Goal: Task Accomplishment & Management: Use online tool/utility

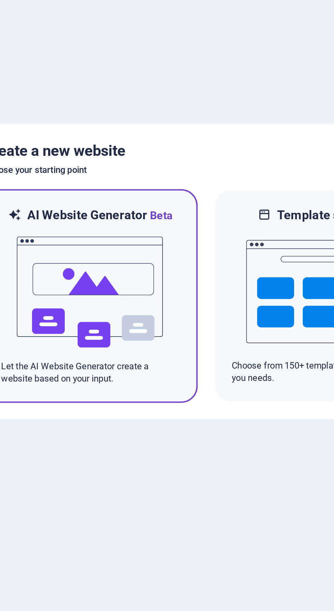
click at [123, 310] on img at bounding box center [109, 316] width 75 height 68
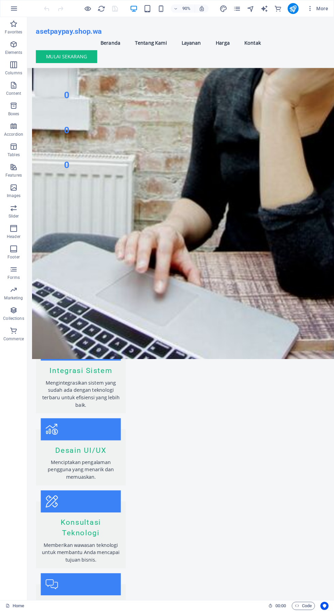
scroll to position [712, 0]
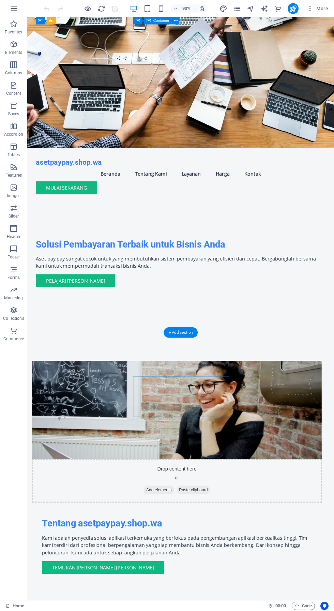
scroll to position [0, 0]
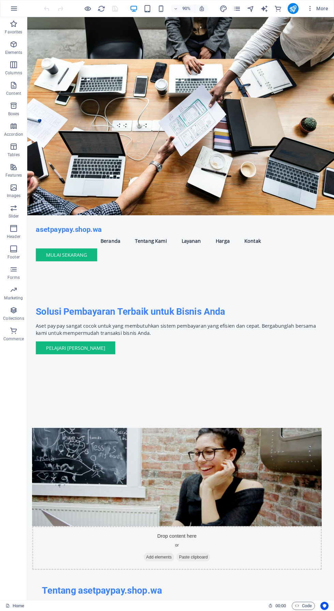
click at [160, 8] on icon "button" at bounding box center [161, 9] width 8 height 8
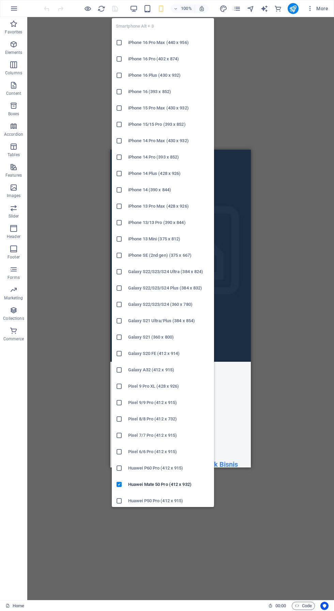
click at [167, 518] on h6 "Xiaomi 13 Pro (412 x 915)" at bounding box center [169, 517] width 82 height 8
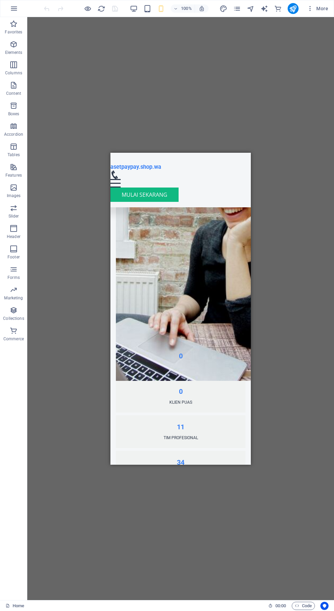
scroll to position [529, 0]
click at [148, 187] on div "Mulai Sekarang" at bounding box center [180, 194] width 140 height 14
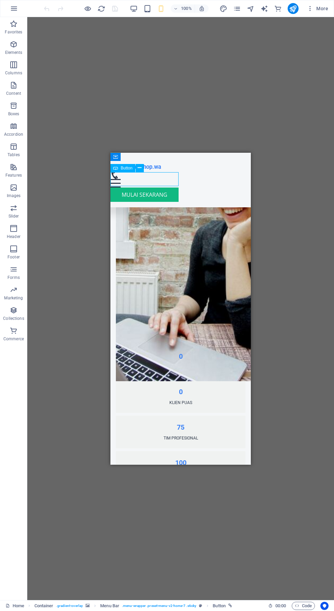
click at [157, 189] on div "asetpaypay.shop.wa Menu Beranda Tentang Kami Layanan Harga Kontak Mulai Sekarang" at bounding box center [180, 179] width 140 height 55
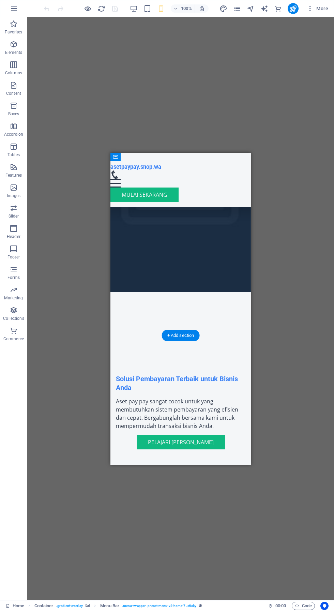
scroll to position [0, 0]
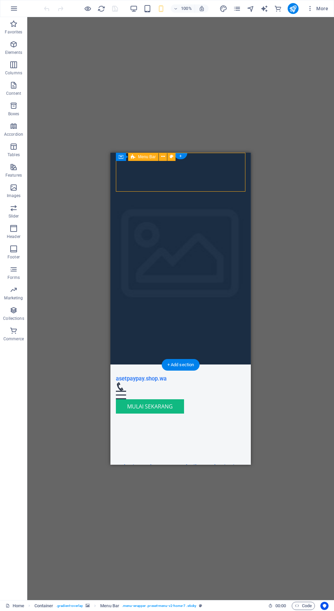
click at [14, 8] on icon "button" at bounding box center [14, 8] width 8 height 8
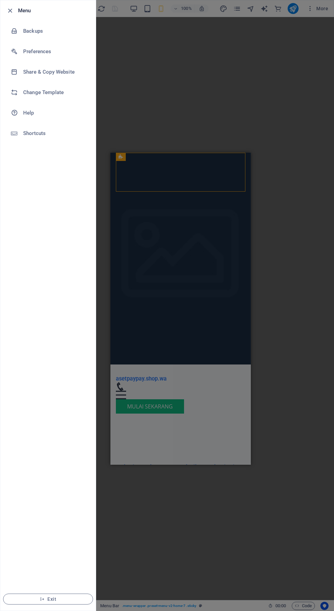
click at [0, 8] on div "Menu Backups Preferences Share & Copy Website Change Template Help Shortcuts Ex…" at bounding box center [48, 305] width 96 height 611
click at [20, 23] on li "Backups" at bounding box center [47, 31] width 95 height 20
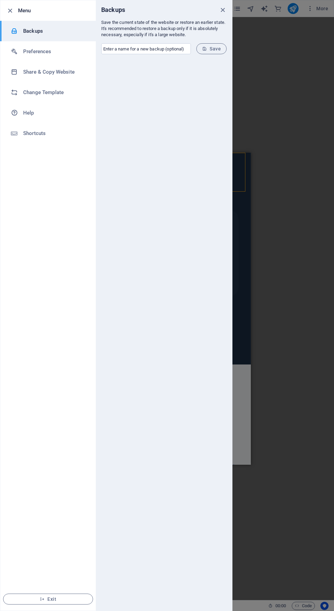
click at [228, 15] on div "Backups" at bounding box center [164, 9] width 136 height 19
click at [223, 9] on icon "close" at bounding box center [223, 10] width 8 height 8
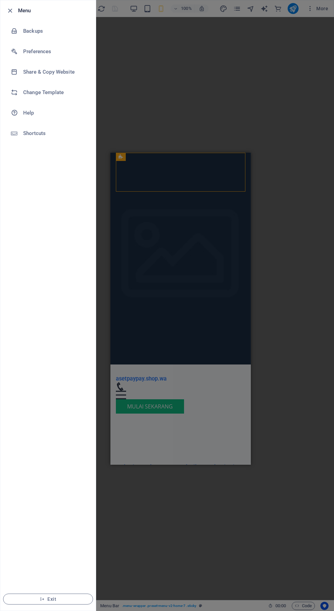
click at [13, 10] on icon "button" at bounding box center [10, 11] width 8 height 8
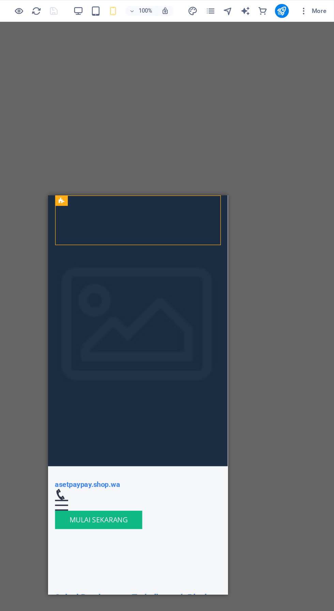
click at [311, 11] on icon "button" at bounding box center [310, 8] width 7 height 7
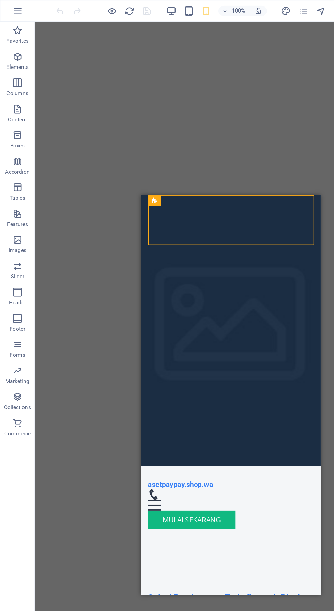
click at [197, 12] on div at bounding box center [167, 305] width 334 height 611
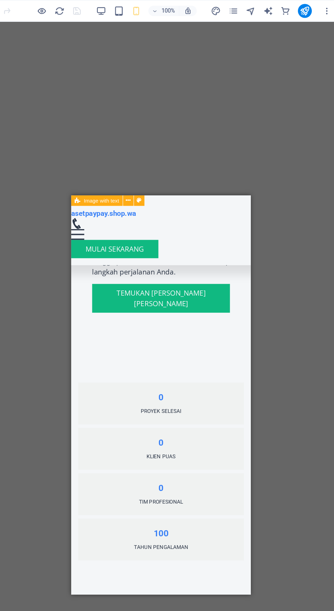
scroll to position [581, 0]
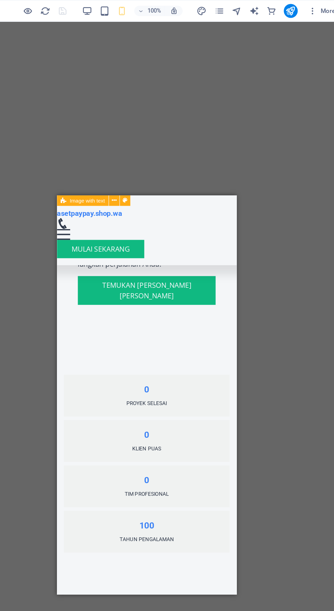
click at [148, 216] on div "asetpaypay.shop.wa Menu Beranda Tentang Kami Layanan Harga Kontak Mulai Sekarang" at bounding box center [127, 222] width 140 height 55
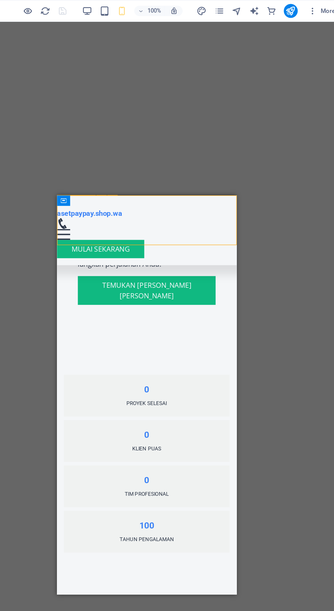
click at [100, 209] on div "asetpaypay.shop.wa" at bounding box center [127, 209] width 140 height 7
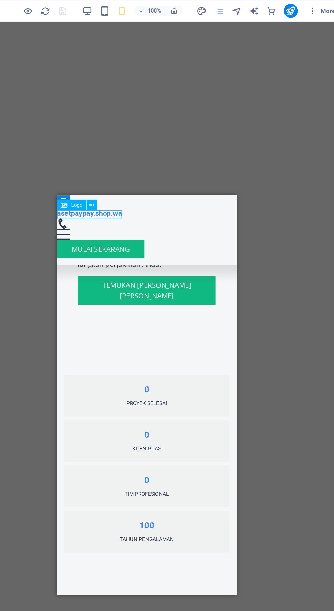
click at [90, 195] on div "asetpaypay.shop.wa Menu Beranda Tentang Kami Layanan Harga Kontak Mulai Sekarang" at bounding box center [127, 222] width 140 height 55
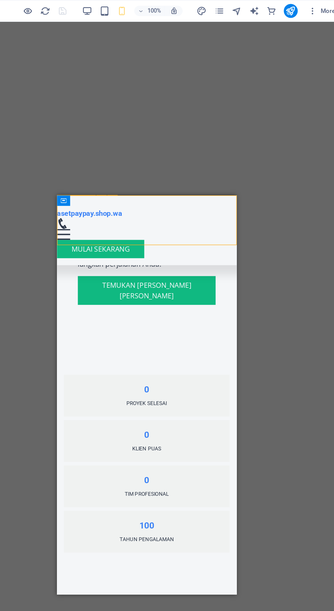
click at [95, 211] on div "asetpaypay.shop.wa" at bounding box center [127, 209] width 140 height 7
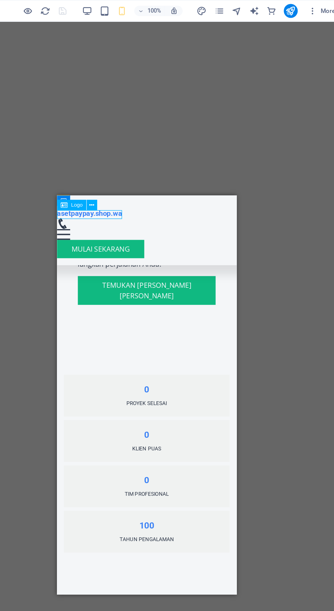
click at [145, 159] on div "Logo" at bounding box center [128, 160] width 36 height 9
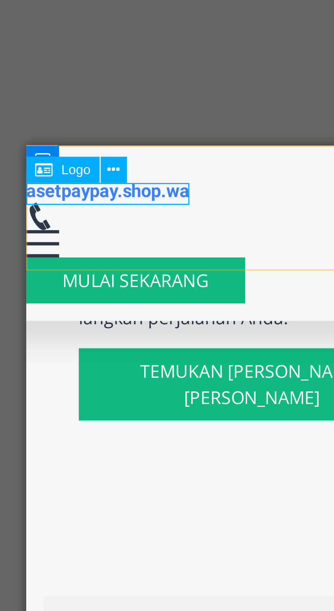
click at [140, 159] on button at bounding box center [138, 160] width 8 height 8
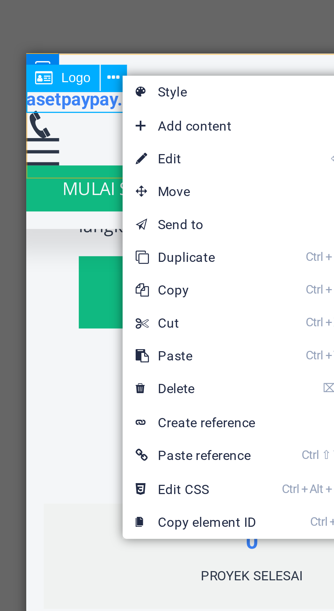
click at [182, 256] on link "⌦ Delete" at bounding box center [163, 257] width 46 height 10
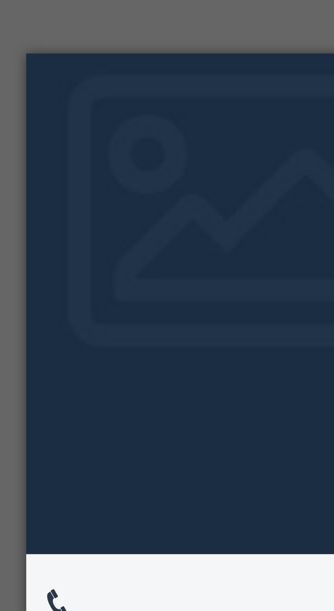
scroll to position [0, 0]
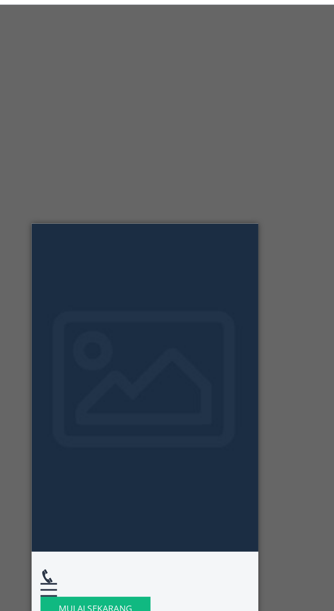
click at [51, 437] on div "Menu" at bounding box center [102, 445] width 130 height 17
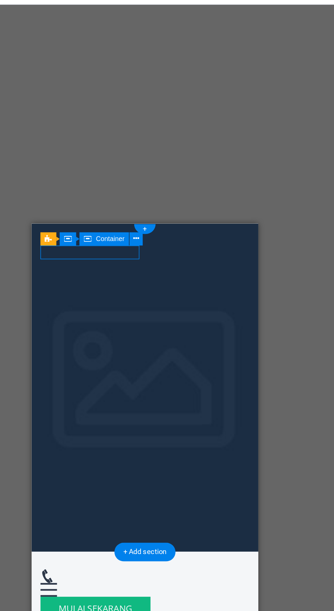
click at [136, 454] on div "Mulai Sekarang" at bounding box center [102, 461] width 130 height 14
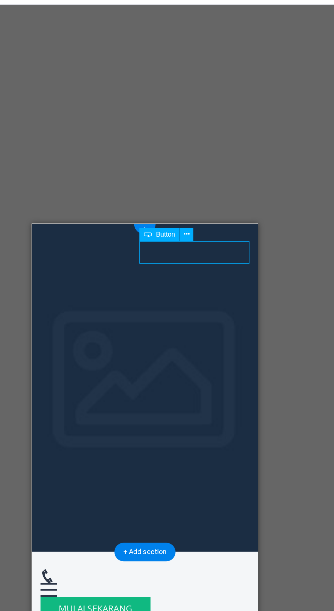
click at [210, 158] on button at bounding box center [206, 159] width 8 height 8
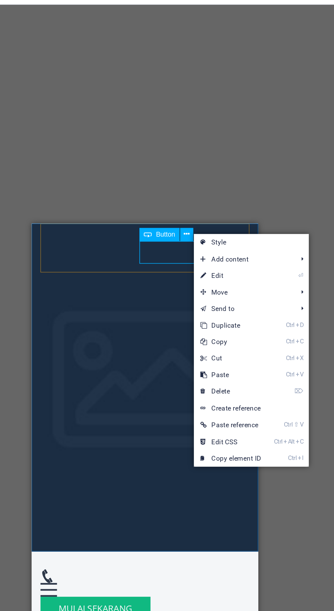
click at [255, 256] on link "⌦ Delete" at bounding box center [234, 257] width 46 height 10
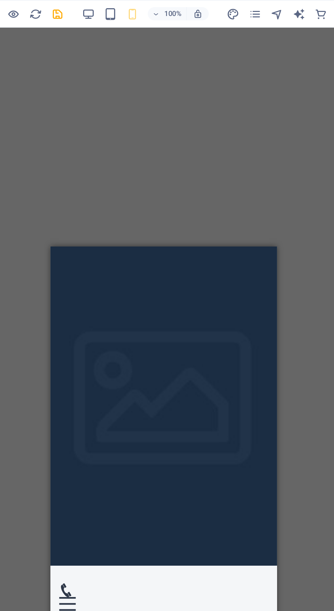
click at [101, 444] on div "Menu Beranda Tentang Kami Layanan Harga Kontak" at bounding box center [121, 460] width 130 height 33
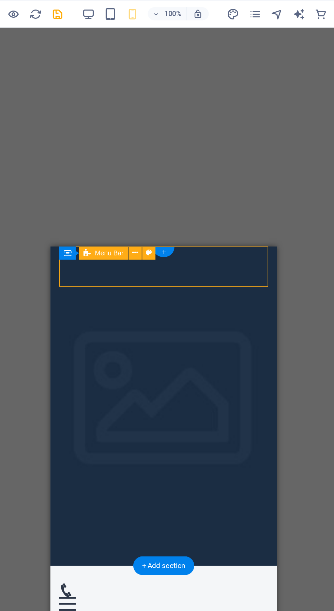
click at [177, 463] on div "Menu" at bounding box center [121, 467] width 130 height 9
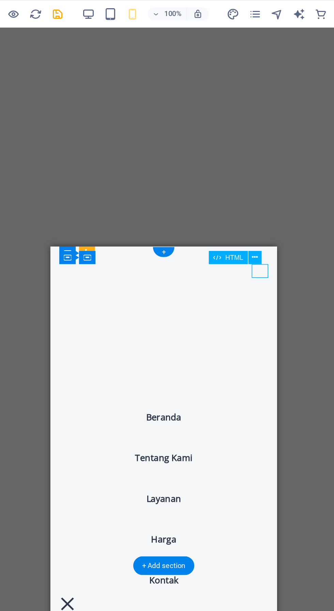
click at [239, 159] on icon at bounding box center [237, 159] width 4 height 7
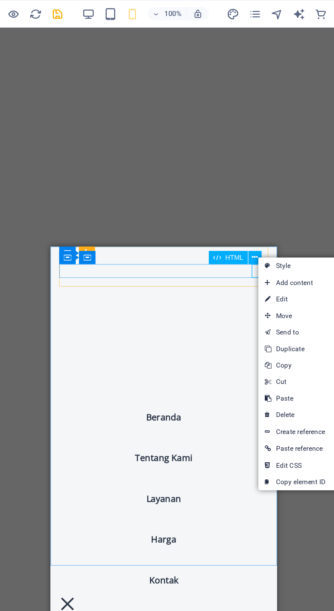
click at [266, 185] on link "⏎ Edit" at bounding box center [262, 185] width 46 height 10
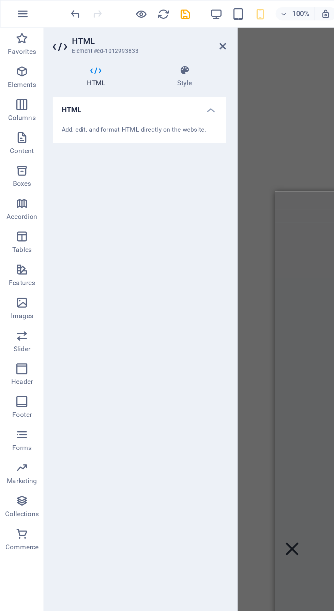
click at [114, 44] on icon at bounding box center [114, 43] width 51 height 7
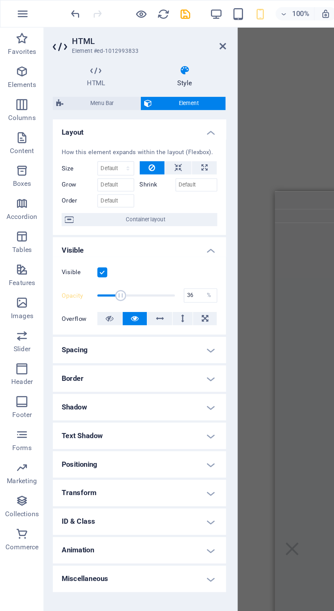
type input "37"
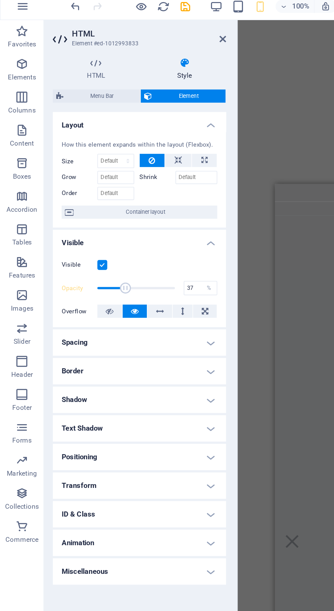
click at [47, 135] on button "Container layout" at bounding box center [86, 136] width 96 height 8
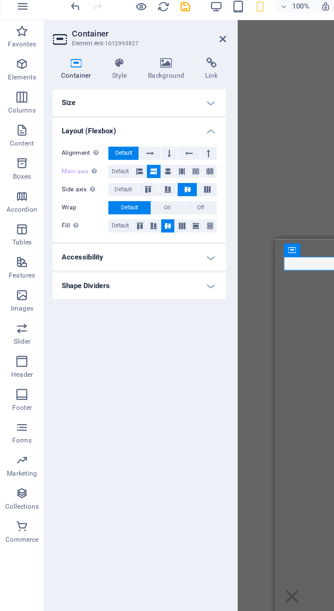
click at [99, 97] on button at bounding box center [92, 99] width 13 height 8
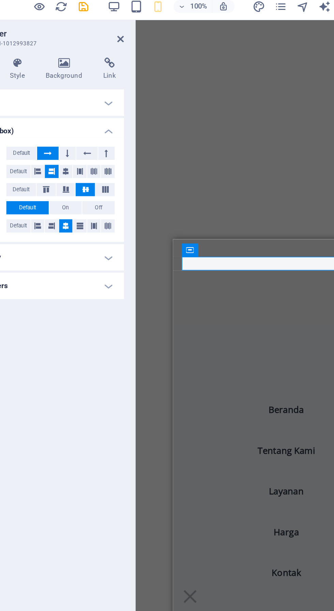
click at [104, 110] on icon at bounding box center [104, 111] width 4 height 8
click at [121, 110] on icon at bounding box center [121, 111] width 4 height 8
click at [95, 110] on icon at bounding box center [95, 111] width 4 height 8
click at [87, 110] on icon at bounding box center [87, 111] width 4 height 8
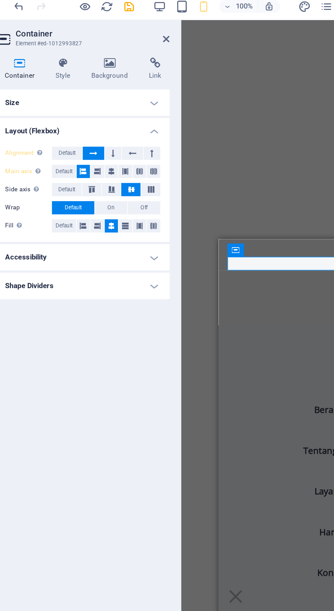
click at [105, 99] on icon at bounding box center [105, 99] width 2 height 8
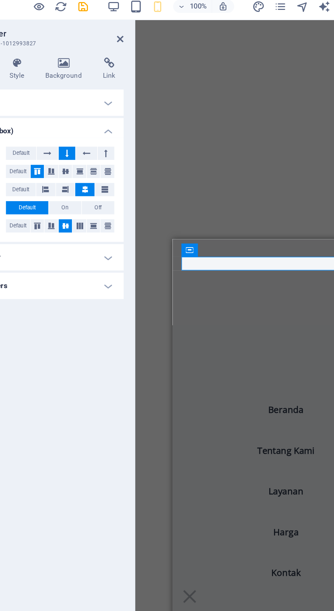
click at [122, 144] on icon at bounding box center [121, 144] width 8 height 4
click at [130, 144] on icon at bounding box center [130, 144] width 8 height 4
click at [87, 144] on icon at bounding box center [86, 144] width 8 height 4
click at [127, 133] on button "Off" at bounding box center [124, 133] width 20 height 8
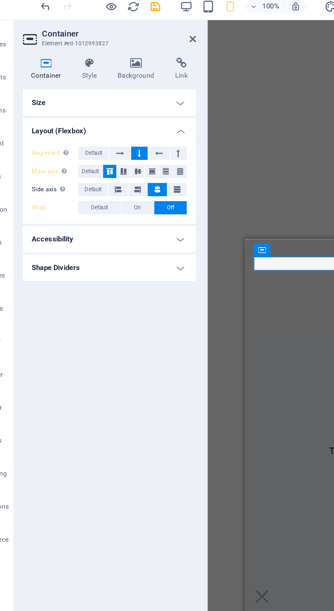
click at [97, 109] on icon at bounding box center [95, 111] width 8 height 4
click at [104, 121] on icon at bounding box center [104, 122] width 4 height 8
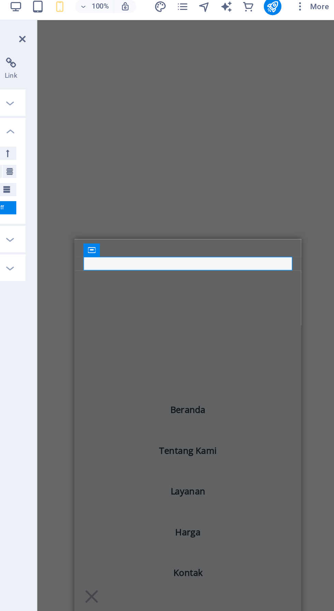
click at [199, 309] on nav "Beranda Tentang Kami Layanan Harga Kontak" at bounding box center [144, 395] width 140 height 312
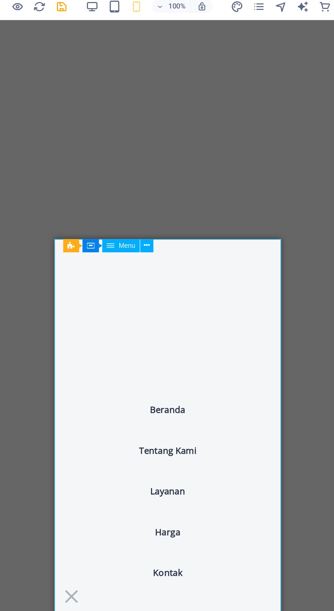
click at [104, 266] on nav "Beranda Tentang Kami Layanan Harga Kontak" at bounding box center [124, 395] width 140 height 312
click at [117, 262] on nav "Beranda Tentang Kami Layanan Harga Kontak" at bounding box center [124, 395] width 140 height 312
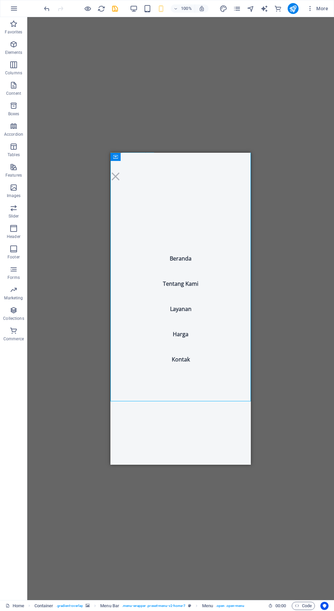
click at [164, 186] on nav "Beranda Tentang Kami Layanan Harga Kontak" at bounding box center [180, 308] width 140 height 312
click at [165, 170] on nav "Beranda Tentang Kami Layanan Harga Kontak" at bounding box center [180, 308] width 140 height 312
click at [222, 467] on div "H2 Container Container Container Container Container Plans Container Container …" at bounding box center [180, 308] width 307 height 583
click at [121, 172] on div "Menu" at bounding box center [115, 176] width 10 height 9
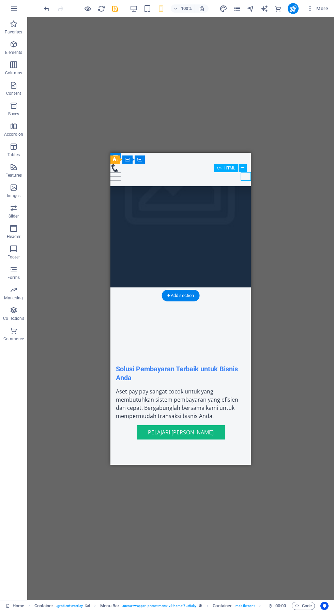
click at [160, 171] on div "Menu" at bounding box center [180, 171] width 140 height 17
click at [146, 160] on icon at bounding box center [146, 159] width 4 height 7
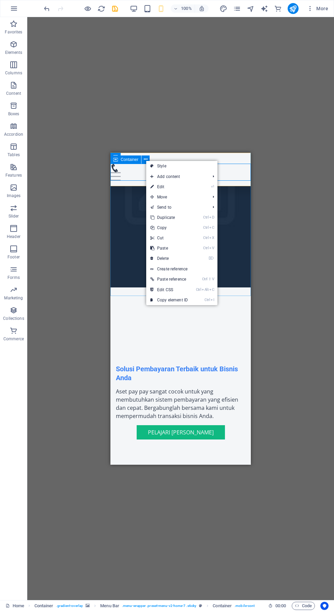
click at [157, 255] on link "⌦ Delete" at bounding box center [169, 258] width 46 height 10
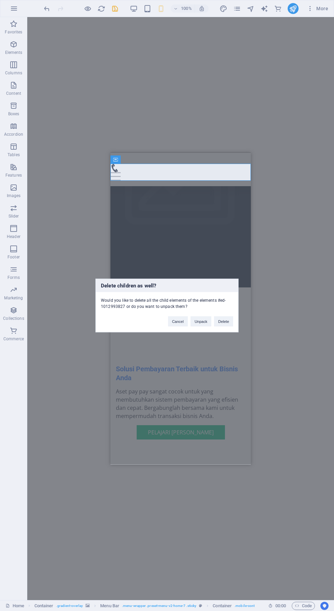
click at [225, 321] on button "Delete" at bounding box center [223, 321] width 19 height 10
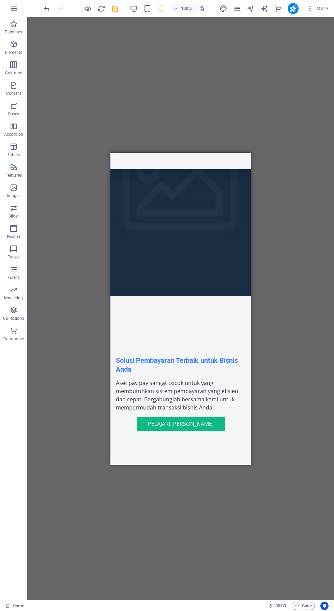
click at [151, 156] on div "Beranda Tentang Kami Layanan Harga Kontak" at bounding box center [180, 160] width 140 height 16
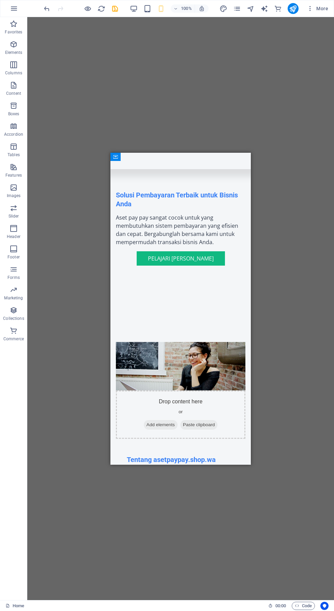
scroll to position [205, 0]
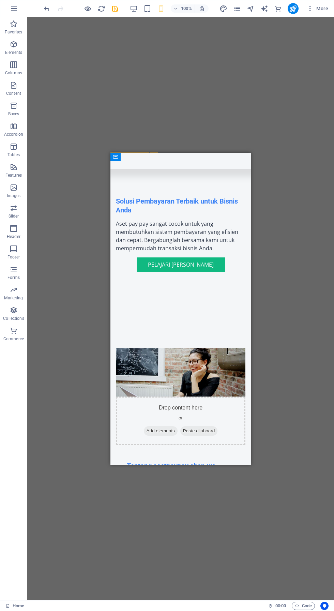
click at [169, 162] on div "Beranda Tentang Kami Layanan Harga Kontak" at bounding box center [180, 160] width 140 height 16
click at [162, 163] on div "Beranda Tentang Kami Layanan Harga Kontak" at bounding box center [180, 160] width 140 height 16
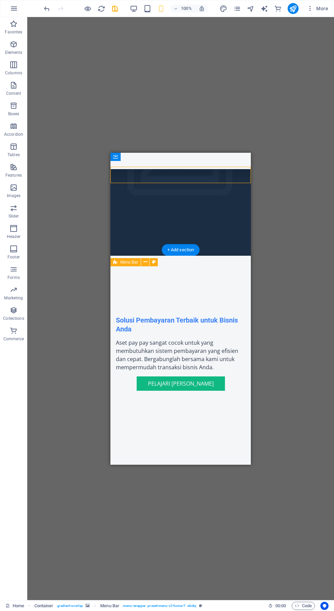
scroll to position [86, 0]
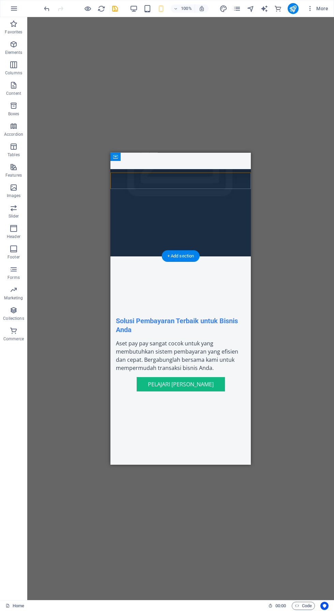
click at [158, 151] on div "H2 Container Container Container Container Container Plans Container Container …" at bounding box center [180, 308] width 307 height 583
click at [163, 153] on div "Beranda Tentang Kami Layanan Harga Kontak" at bounding box center [180, 160] width 140 height 16
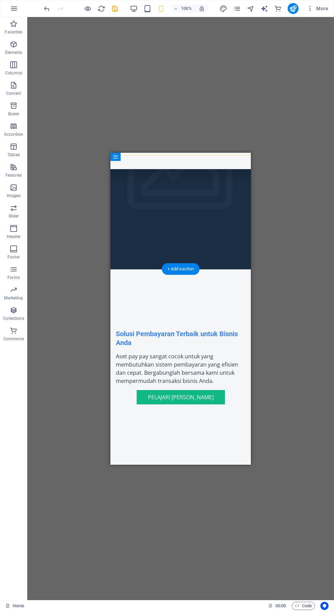
scroll to position [73, 0]
click at [119, 157] on div "Container" at bounding box center [115, 157] width 10 height 8
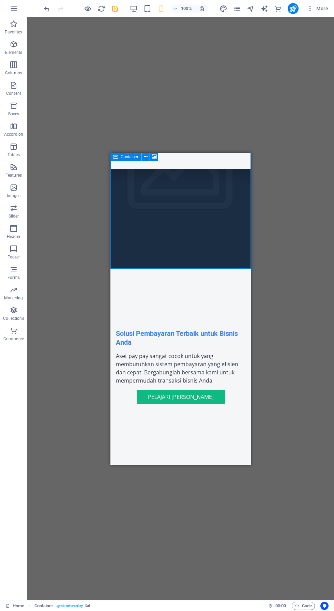
click at [152, 154] on icon at bounding box center [154, 156] width 5 height 7
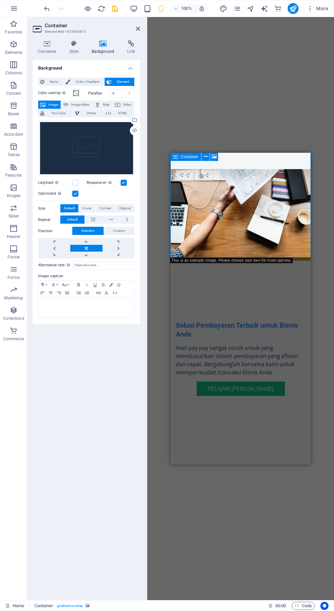
scroll to position [81, 0]
click at [258, 161] on div "Beranda Tentang Kami Layanan Harga Kontak" at bounding box center [240, 160] width 140 height 16
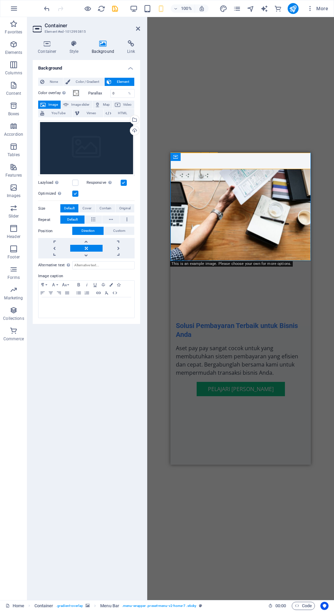
click at [238, 159] on div "Beranda Tentang Kami Layanan Harga Kontak" at bounding box center [240, 160] width 140 height 16
click at [50, 61] on h4 "Background" at bounding box center [86, 66] width 107 height 12
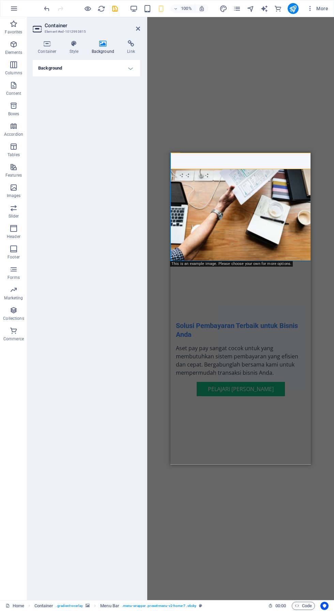
click at [46, 40] on icon at bounding box center [47, 43] width 29 height 7
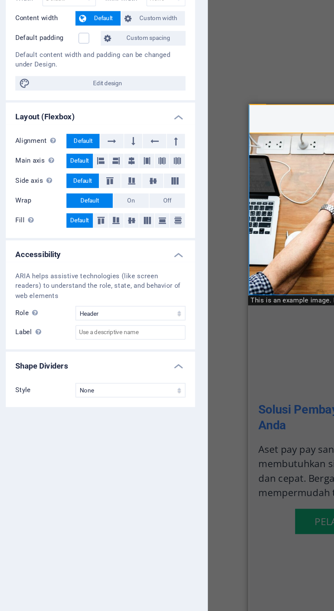
click at [113, 184] on icon at bounding box center [113, 185] width 4 height 8
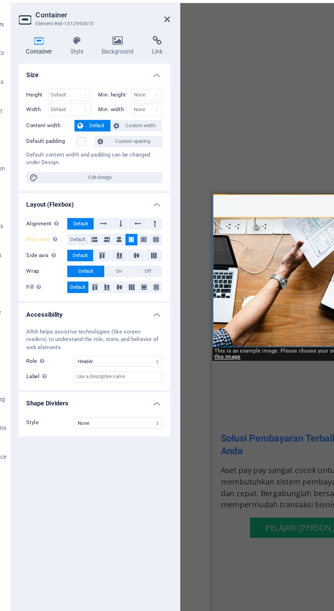
click at [104, 171] on icon at bounding box center [105, 173] width 2 height 8
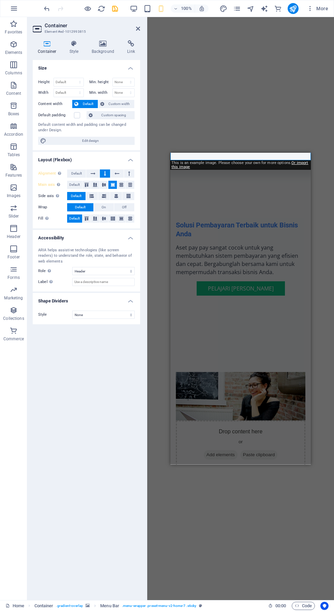
scroll to position [181, 0]
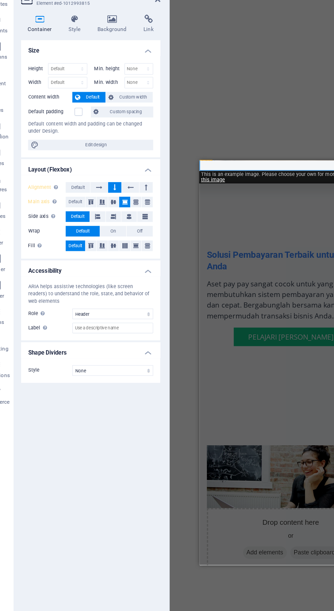
click at [104, 195] on icon at bounding box center [104, 196] width 4 height 8
click at [128, 195] on icon at bounding box center [128, 196] width 4 height 8
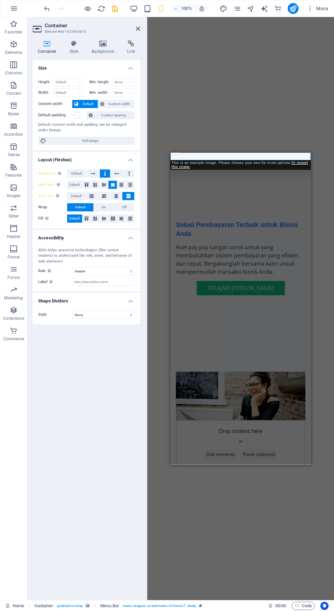
click at [225, 478] on div "Drag here to replace the existing content. Press “Ctrl” if you want to create a…" at bounding box center [240, 308] width 187 height 583
click at [203, 110] on div "Drag here to replace the existing content. Press “Ctrl” if you want to create a…" at bounding box center [240, 308] width 187 height 583
click at [225, 518] on div "Drag here to replace the existing content. Press “Ctrl” if you want to create a…" at bounding box center [240, 308] width 187 height 583
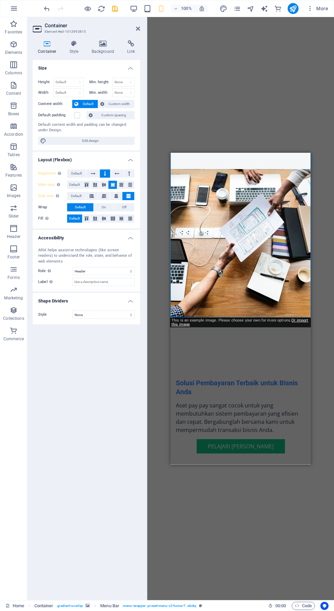
scroll to position [25, 0]
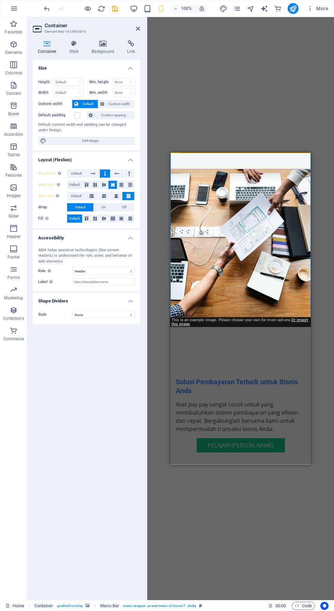
click at [222, 167] on div "Beranda Tentang Kami Layanan Harga Kontak" at bounding box center [240, 160] width 140 height 16
click at [176, 159] on icon at bounding box center [175, 157] width 5 height 8
click at [200, 158] on div "Container" at bounding box center [185, 157] width 31 height 8
click at [200, 157] on div "Container" at bounding box center [185, 157] width 31 height 8
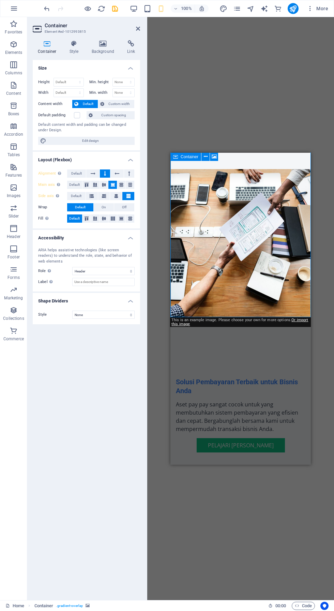
click at [195, 158] on span "Container" at bounding box center [190, 157] width 18 height 4
click at [24, 49] on span "Elements" at bounding box center [13, 48] width 27 height 16
click at [0, 54] on span "Elements" at bounding box center [13, 48] width 27 height 16
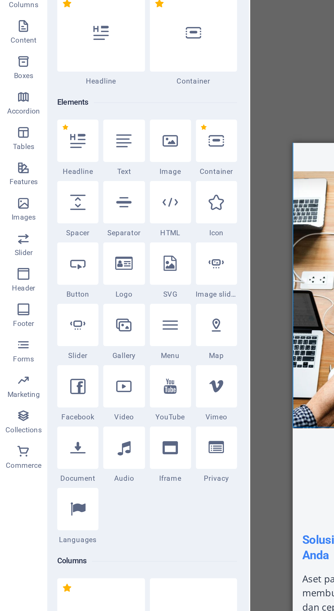
scroll to position [0, 0]
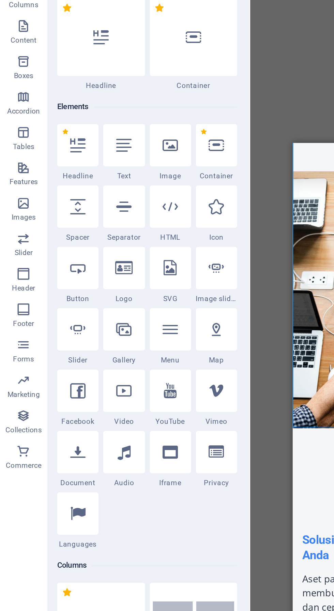
click at [41, 189] on icon at bounding box center [45, 189] width 9 height 9
select select "px"
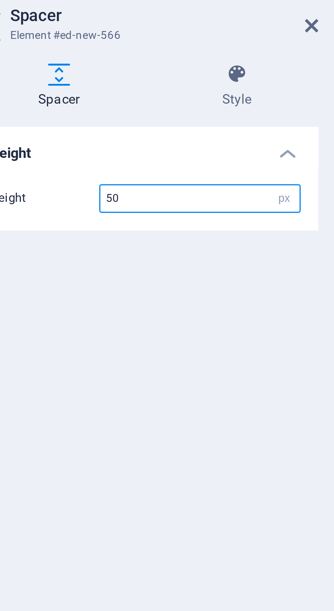
type input "5"
type input "200"
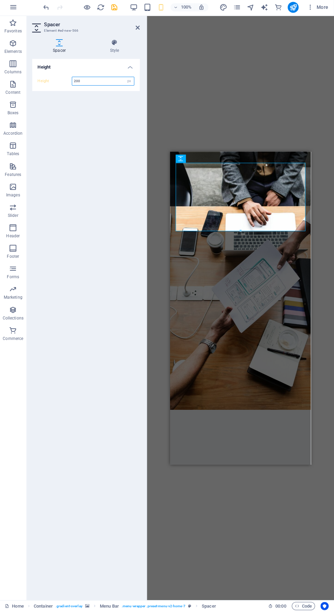
click at [90, 81] on input "200" at bounding box center [104, 82] width 62 height 8
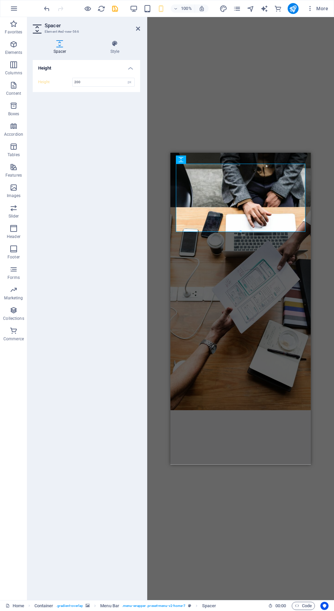
click at [121, 44] on icon at bounding box center [115, 43] width 50 height 7
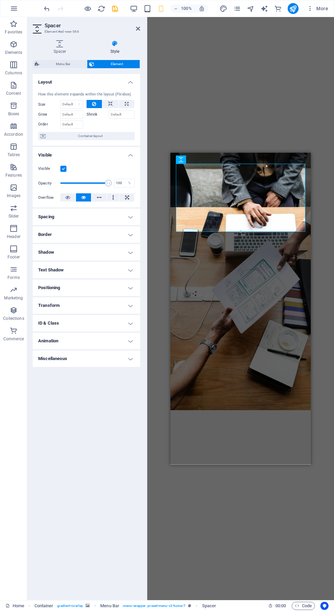
click at [126, 104] on icon at bounding box center [127, 104] width 4 height 8
type input "100"
select select "%"
click at [110, 104] on icon at bounding box center [110, 104] width 5 height 8
select select "DISABLED_OPTION_VALUE"
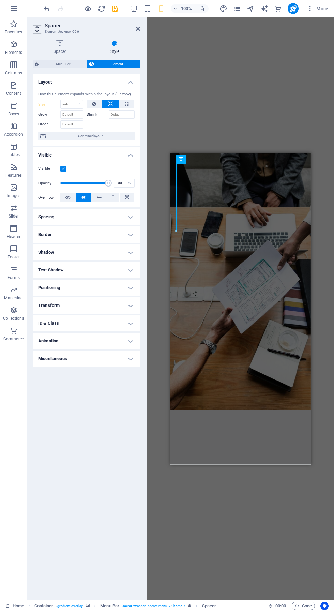
click at [126, 104] on icon at bounding box center [127, 104] width 4 height 8
type input "100"
select select "%"
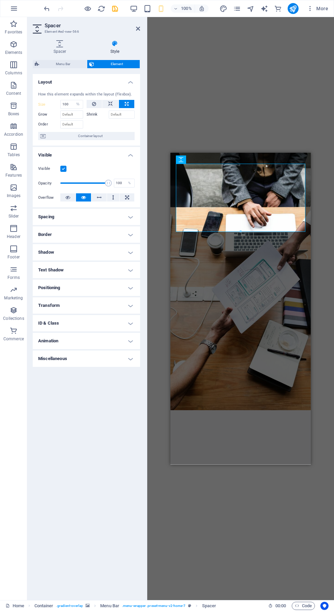
click at [43, 126] on label "Order" at bounding box center [49, 124] width 22 height 8
click at [101, 195] on icon at bounding box center [99, 197] width 5 height 8
click at [131, 197] on button at bounding box center [127, 197] width 15 height 8
click at [99, 195] on icon at bounding box center [99, 197] width 5 height 8
click at [68, 197] on icon at bounding box center [67, 197] width 5 height 8
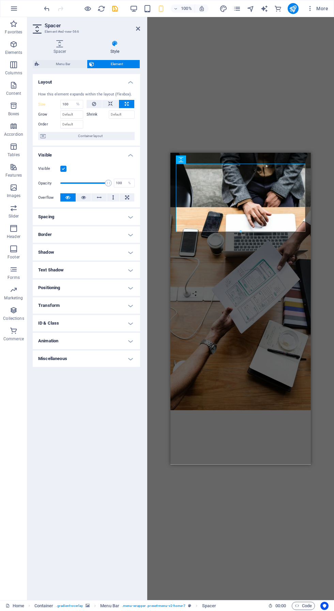
click at [68, 197] on icon at bounding box center [67, 197] width 5 height 8
click at [127, 197] on icon at bounding box center [127, 197] width 4 height 8
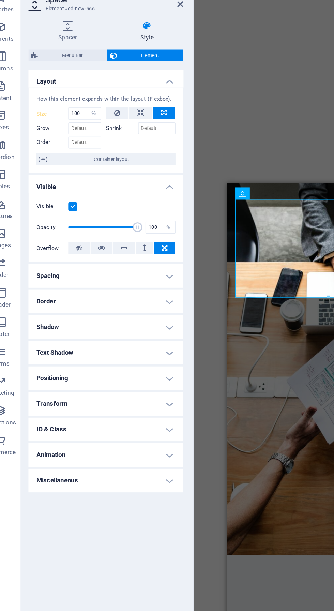
click at [99, 197] on icon at bounding box center [99, 197] width 5 height 8
click at [63, 168] on label at bounding box center [63, 169] width 6 height 6
click at [0, 0] on input "Visible" at bounding box center [0, 0] width 0 height 0
click at [64, 168] on label at bounding box center [63, 169] width 6 height 6
click at [0, 0] on input "Visible" at bounding box center [0, 0] width 0 height 0
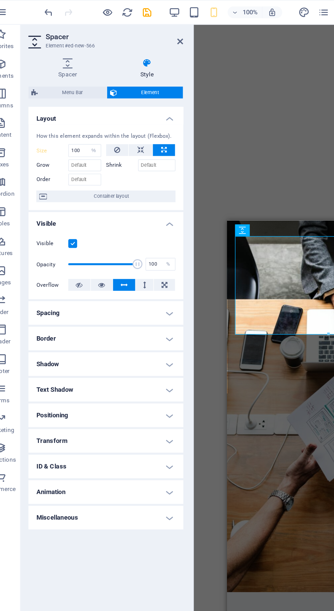
click at [60, 65] on span "Menu Bar" at bounding box center [63, 64] width 44 height 8
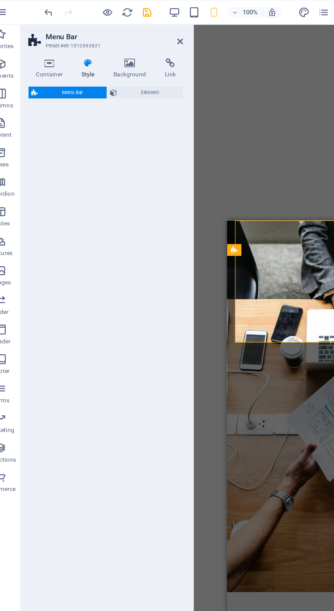
select select "rem"
select select "preset-menu-v2-home-7"
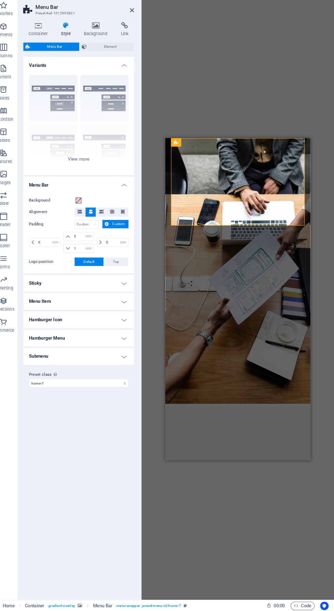
click at [128, 220] on span at bounding box center [129, 224] width 4 height 9
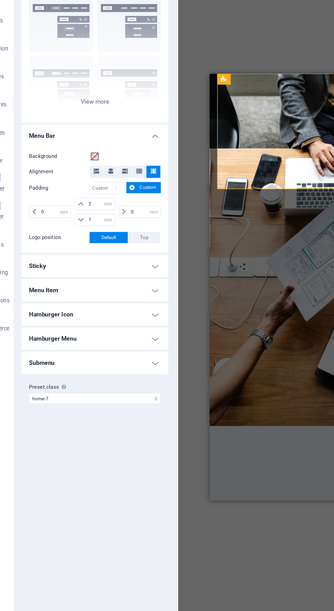
click at [118, 233] on span "Custom" at bounding box center [125, 236] width 15 height 8
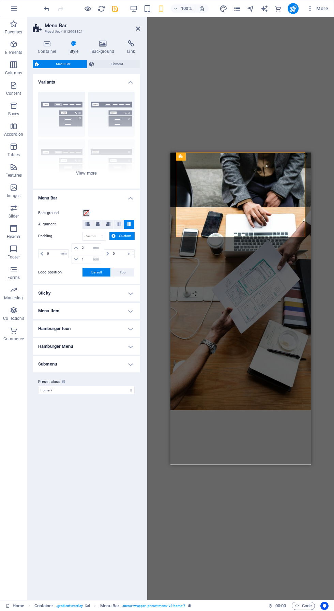
click at [69, 113] on div "Border Centered Default Fixed Loki Trigger Wide XXL" at bounding box center [86, 137] width 107 height 102
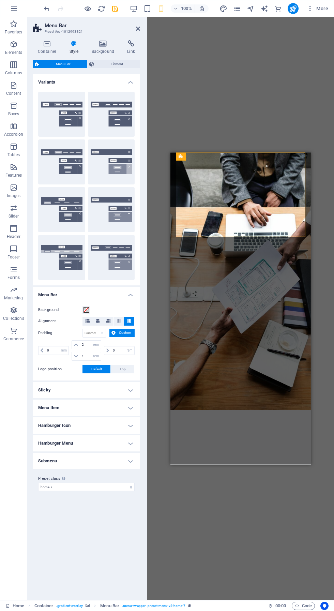
click at [68, 110] on button "Border" at bounding box center [61, 114] width 47 height 45
type input "1"
select select "rem"
type input "1"
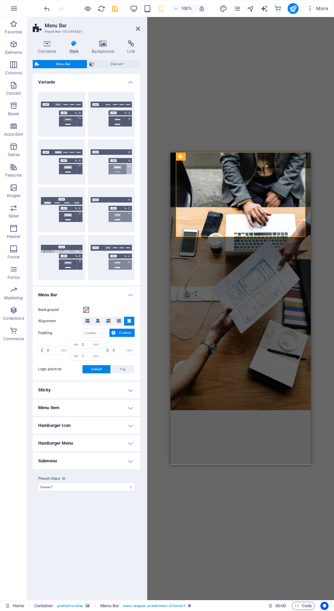
type input "1"
click at [111, 8] on icon "save" at bounding box center [115, 9] width 8 height 8
checkbox input "false"
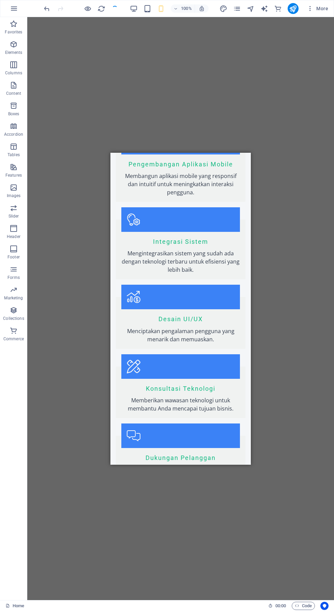
click at [212, 219] on div "Pengembangan Aplikasi Mobile Membangun aplikasi mobile yang responsif dan intui…" at bounding box center [181, 347] width 130 height 435
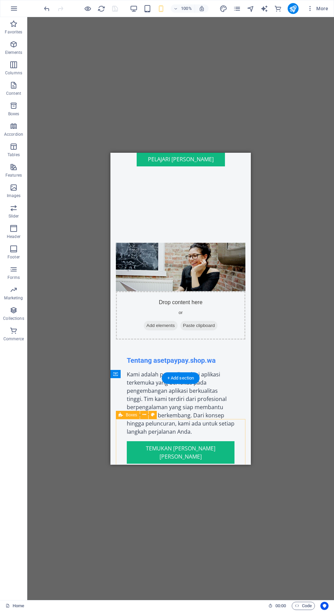
click at [217, 518] on div "15 Proyek Selesai" at bounding box center [181, 534] width 130 height 33
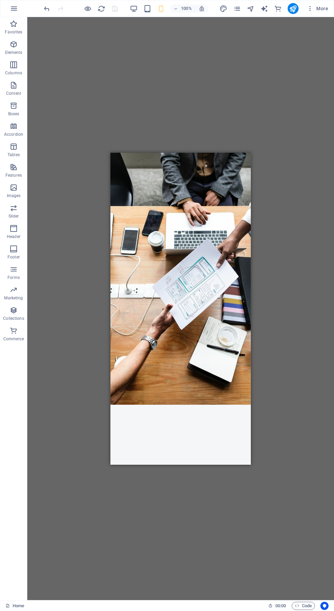
click at [224, 410] on div at bounding box center [180, 444] width 119 height 68
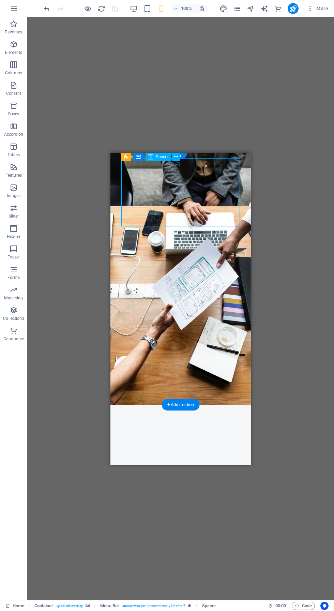
click at [5, 3] on div "100% More" at bounding box center [166, 8] width 333 height 16
click at [301, 278] on div "Drag here to replace the existing content. Press “Ctrl” if you want to create a…" at bounding box center [180, 308] width 307 height 583
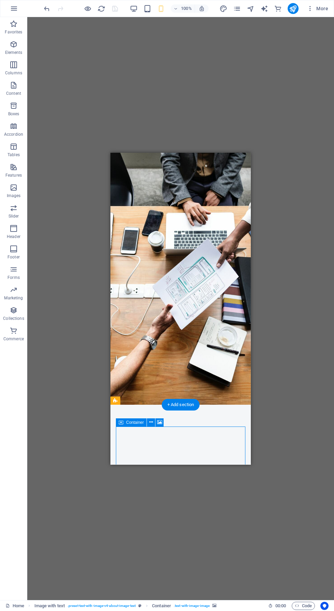
click at [209, 104] on div "Drag here to replace the existing content. Press “Ctrl” if you want to create a…" at bounding box center [180, 308] width 307 height 583
click at [202, 410] on div at bounding box center [180, 444] width 119 height 68
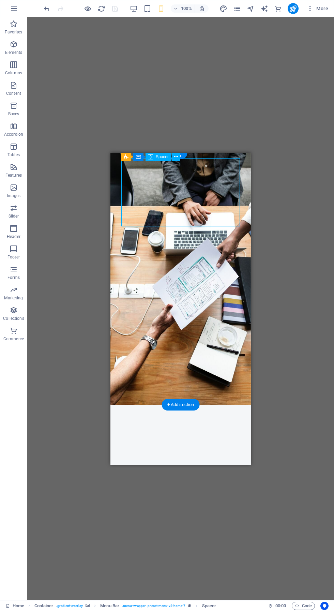
click at [236, 65] on div "Drag here to replace the existing content. Press “Ctrl” if you want to create a…" at bounding box center [180, 308] width 307 height 583
click at [185, 501] on div "Drag here to replace the existing content. Press “Ctrl” if you want to create a…" at bounding box center [180, 308] width 307 height 583
click at [5, 9] on div "100% More" at bounding box center [166, 8] width 333 height 16
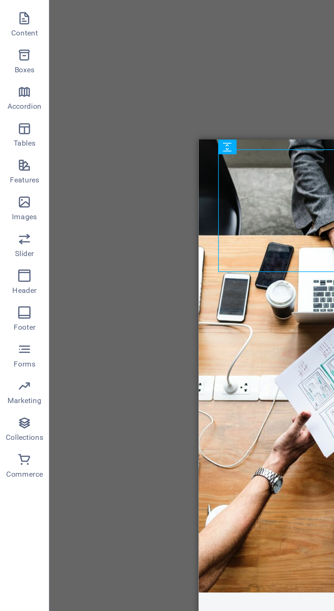
click at [14, 227] on icon "button" at bounding box center [14, 228] width 8 height 8
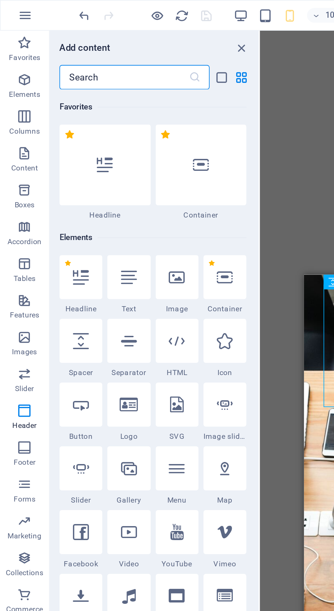
click at [14, 155] on p "Tables" at bounding box center [13, 154] width 12 height 5
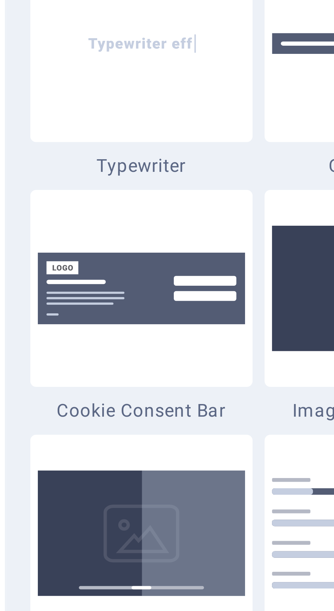
scroll to position [2672, 0]
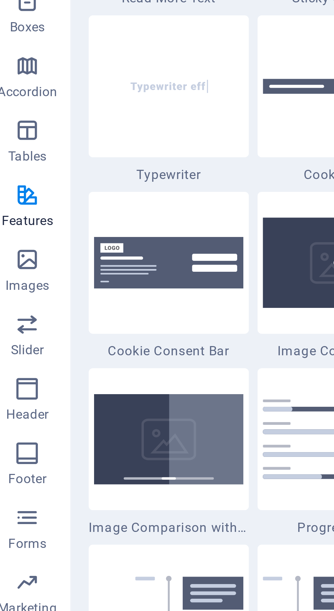
click at [62, 190] on img at bounding box center [58, 188] width 47 height 16
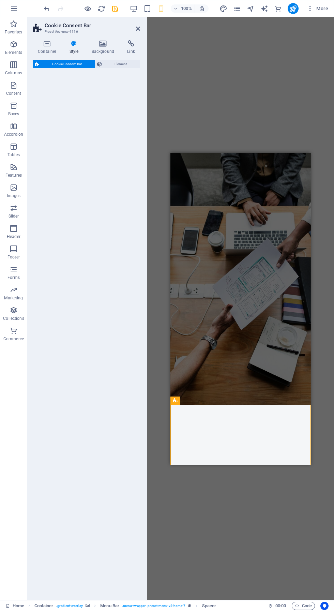
select select "rem"
select select "px"
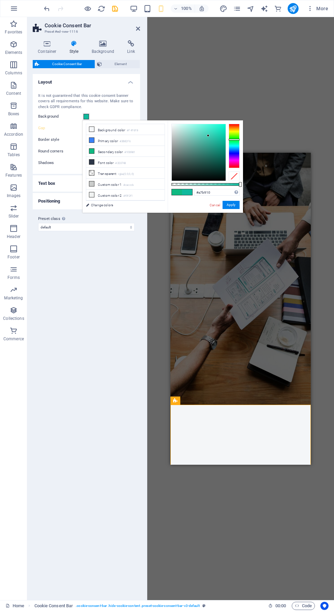
click at [235, 139] on div at bounding box center [234, 140] width 11 height 2
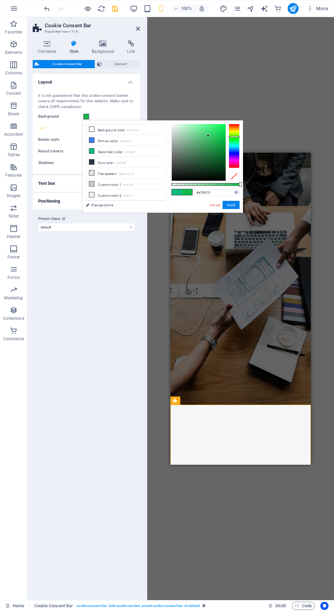
type input "#10b948"
click at [231, 201] on button "Apply" at bounding box center [231, 205] width 17 height 8
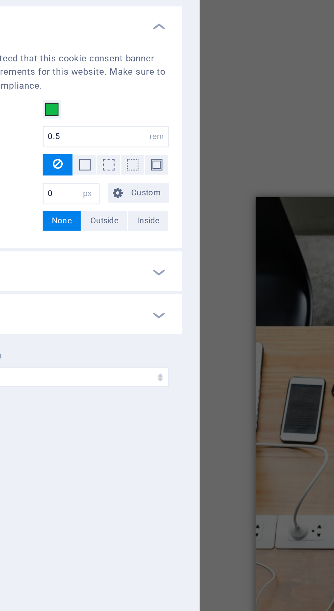
click at [109, 139] on span at bounding box center [109, 139] width 5 height 5
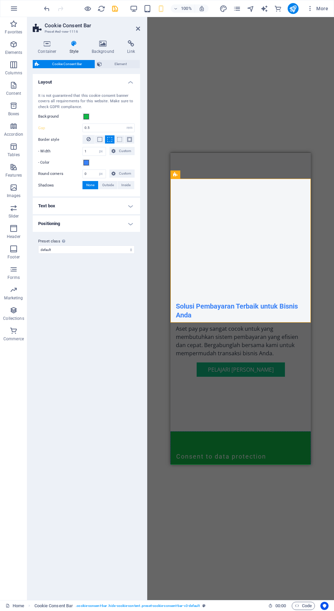
scroll to position [164, 0]
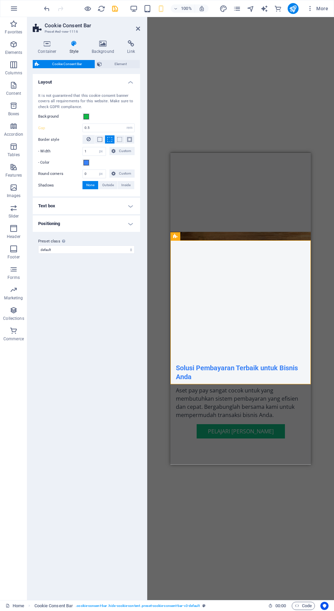
click at [0, 27] on span "Favorites" at bounding box center [13, 28] width 27 height 16
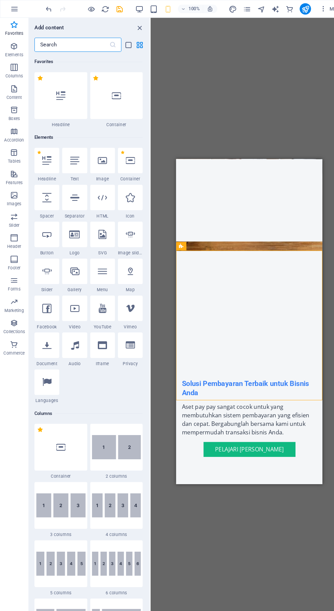
click at [71, 191] on icon at bounding box center [71, 189] width 9 height 9
select select "%"
select select "px"
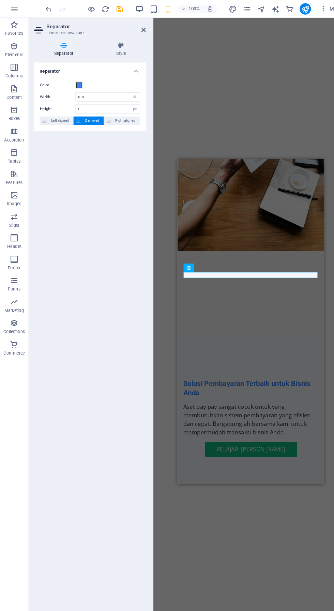
scroll to position [164, 0]
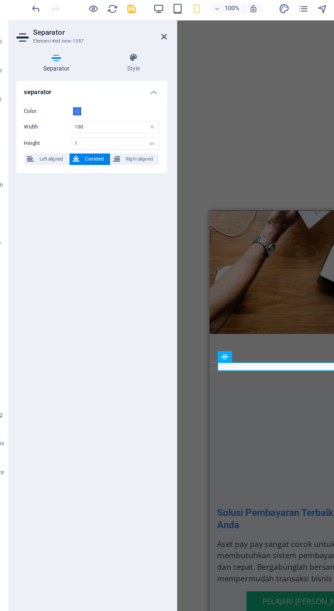
click at [64, 45] on icon at bounding box center [61, 43] width 57 height 7
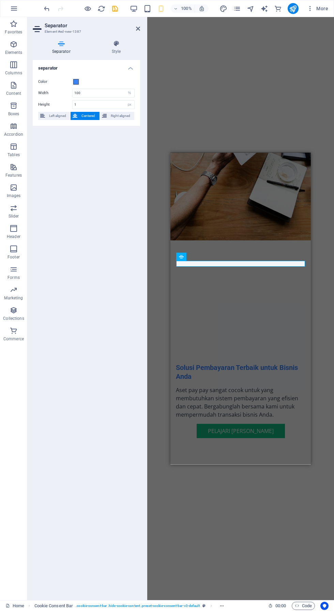
click at [120, 44] on icon at bounding box center [116, 43] width 48 height 7
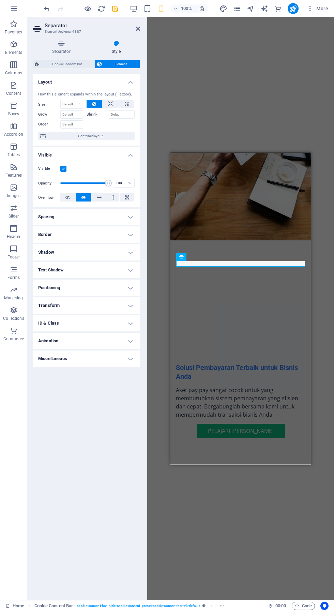
click at [40, 40] on icon at bounding box center [61, 43] width 57 height 7
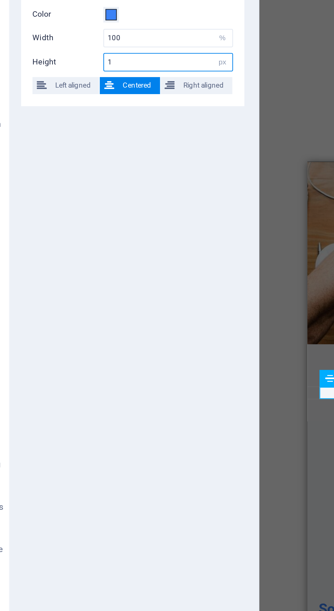
click at [97, 107] on input "1" at bounding box center [104, 105] width 62 height 8
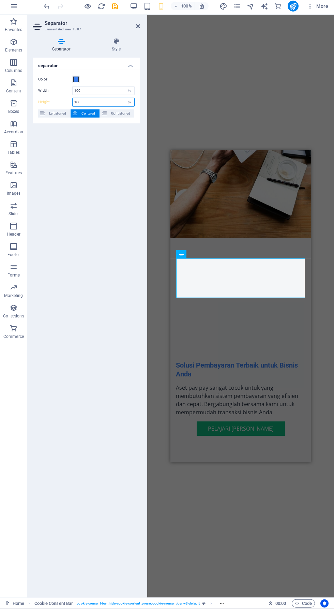
scroll to position [1, 0]
click at [101, 104] on input "100" at bounding box center [104, 105] width 62 height 8
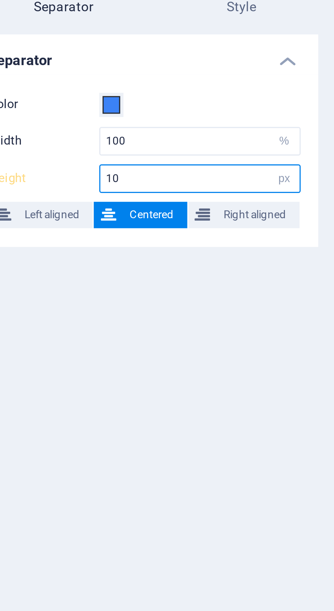
type input "1"
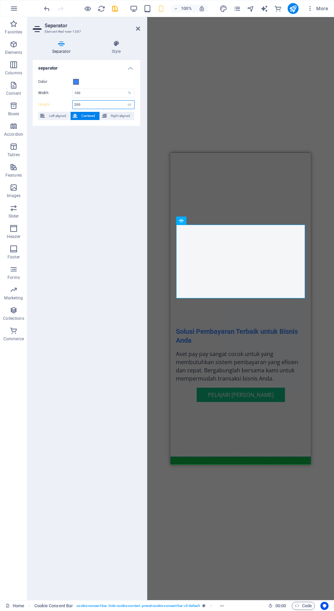
scroll to position [200, 0]
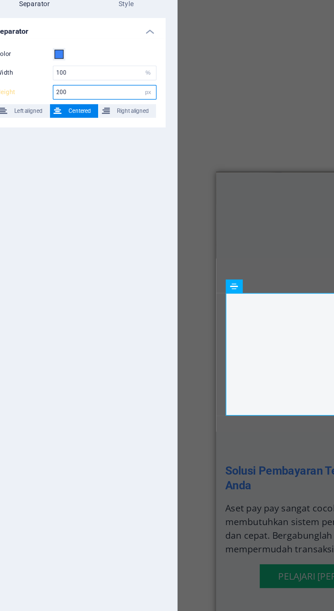
type input "200"
click at [109, 92] on input "100" at bounding box center [104, 93] width 62 height 8
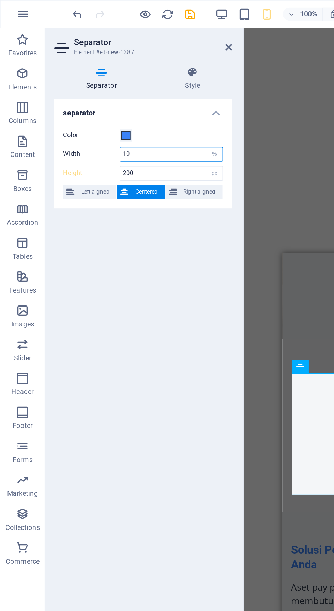
type input "1"
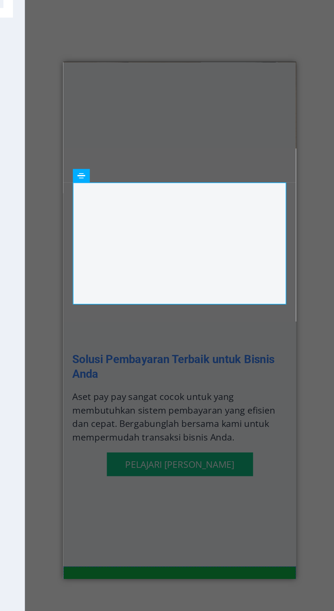
scroll to position [0, 0]
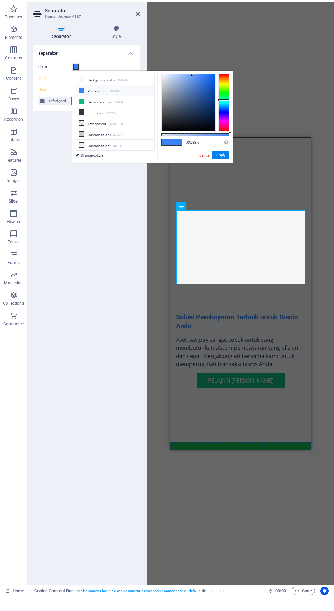
type input "240"
click at [76, 81] on span at bounding box center [75, 81] width 5 height 5
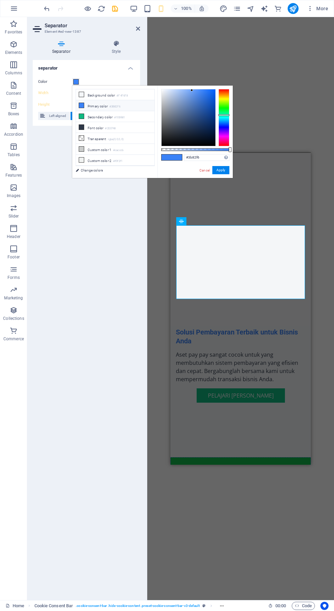
click at [76, 81] on span at bounding box center [75, 81] width 5 height 5
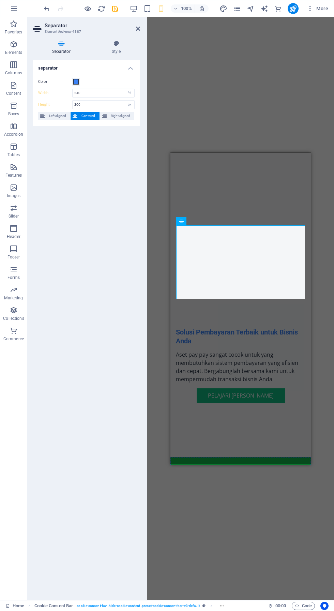
click at [66, 83] on label "Color" at bounding box center [55, 82] width 34 height 8
click at [72, 83] on button "Color" at bounding box center [75, 81] width 7 height 7
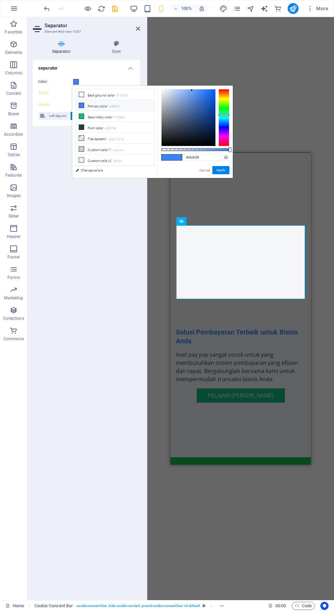
type input "#81f63b"
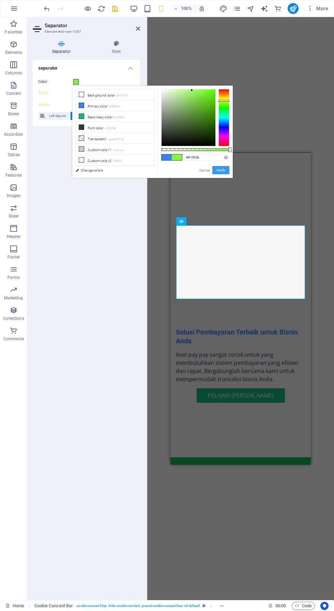
click at [222, 166] on button "Apply" at bounding box center [220, 170] width 17 height 8
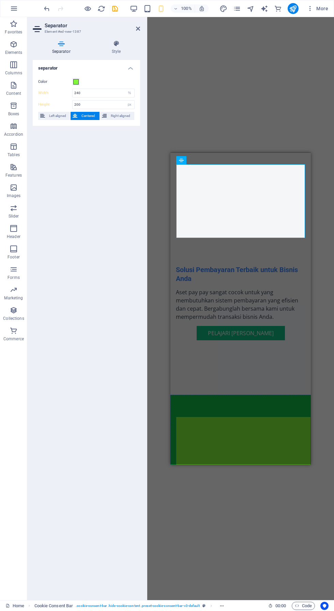
scroll to position [258, 0]
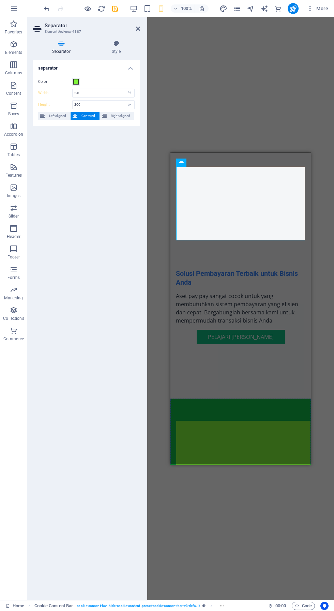
click at [183, 398] on div "Consent to data protection This site uses cookies to store information on your …" at bounding box center [240, 505] width 140 height 215
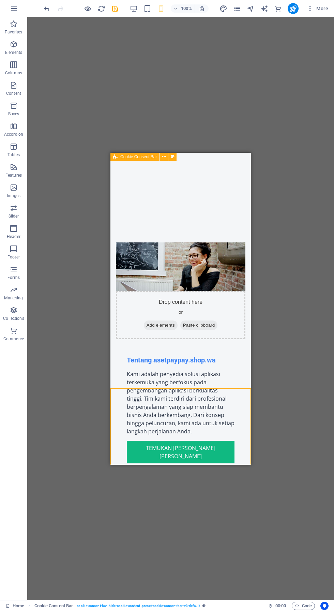
scroll to position [0, 0]
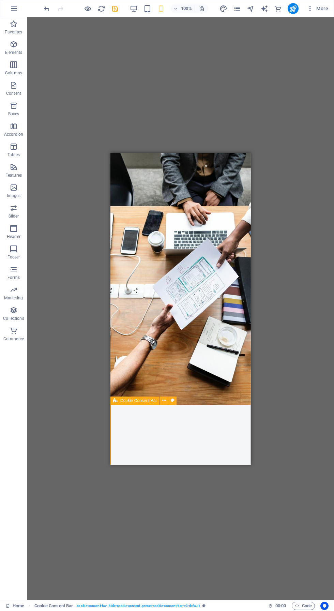
click at [328, 8] on span "More" at bounding box center [317, 8] width 21 height 7
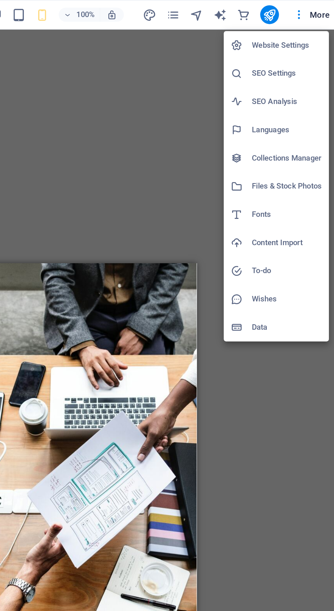
click at [295, 189] on h6 "Data" at bounding box center [303, 190] width 41 height 8
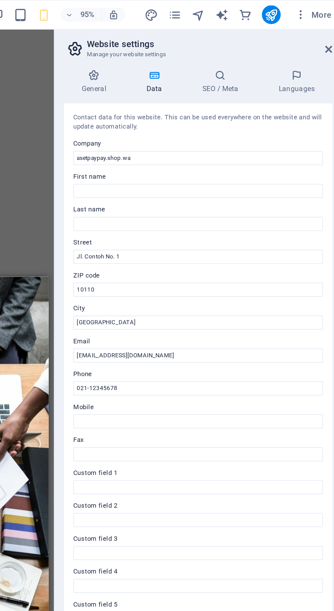
click at [269, 46] on icon at bounding box center [264, 43] width 42 height 7
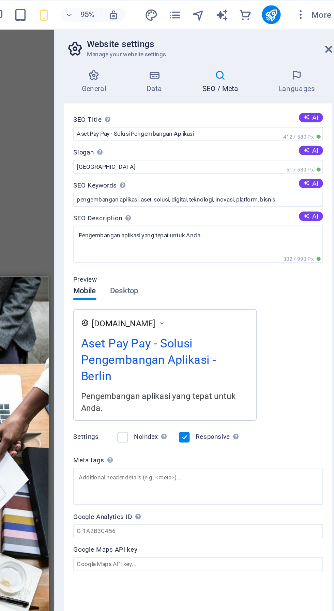
click at [207, 250] on label at bounding box center [207, 253] width 6 height 6
click at [0, 0] on input "Noindex Instruct search engines to exclude this website from search results." at bounding box center [0, 0] width 0 height 0
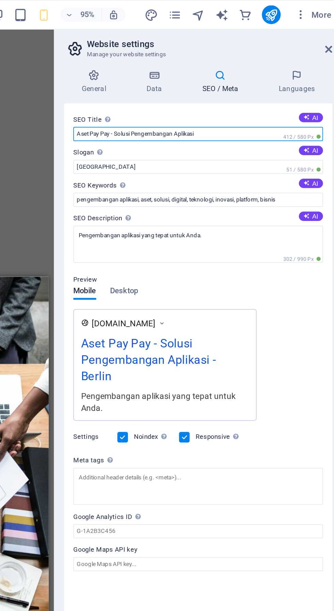
click at [315, 76] on input "Aset Pay Pay - Solusi Pengembangan Aplikasi" at bounding box center [250, 78] width 145 height 8
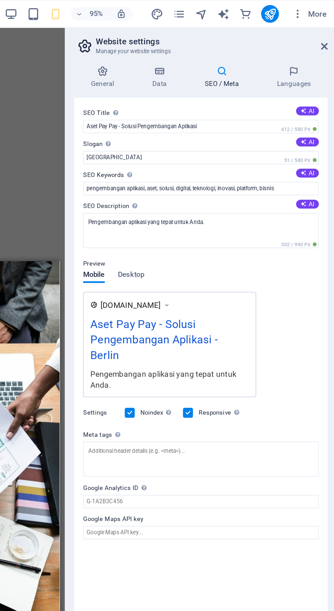
click at [181, 28] on icon at bounding box center [179, 29] width 10 height 10
click at [181, 29] on icon at bounding box center [179, 29] width 10 height 10
click at [326, 30] on icon at bounding box center [326, 28] width 4 height 5
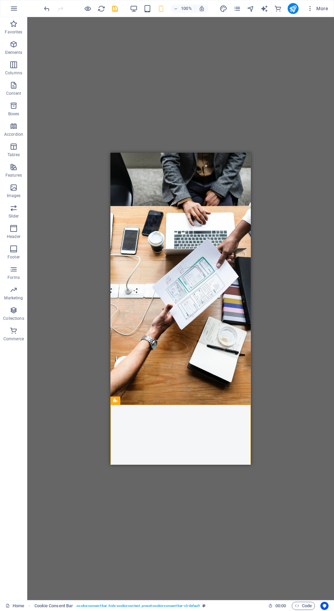
click at [18, 9] on button "button" at bounding box center [14, 8] width 16 height 16
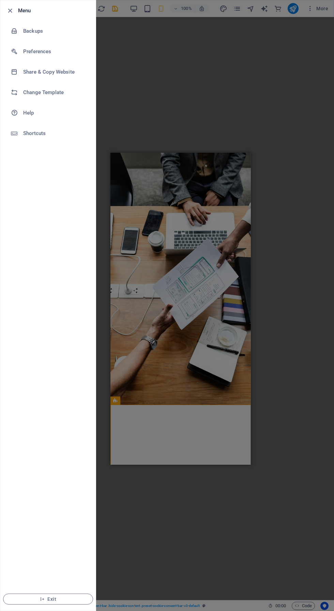
click at [2, 9] on li "Menu" at bounding box center [47, 10] width 95 height 20
click at [13, 10] on icon "button" at bounding box center [10, 11] width 8 height 8
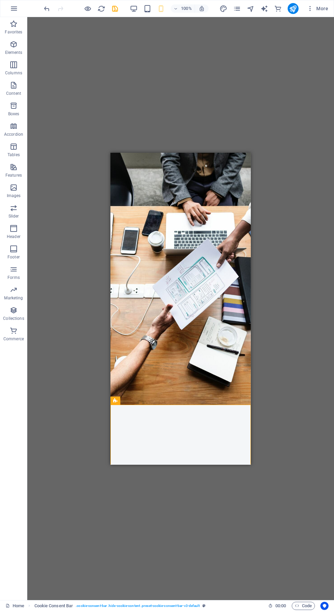
click at [113, 10] on icon "save" at bounding box center [115, 9] width 8 height 8
checkbox input "false"
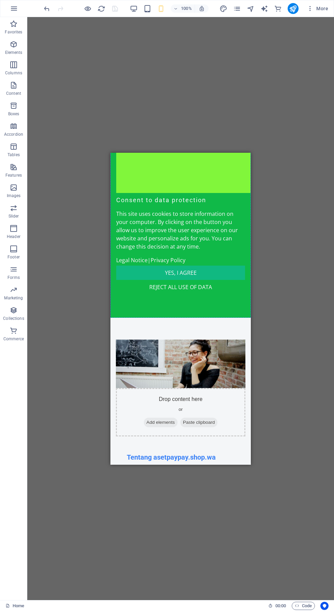
scroll to position [590, 0]
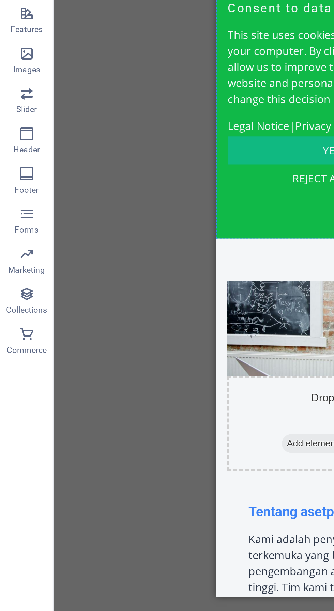
click at [20, 279] on span "Forms" at bounding box center [13, 273] width 27 height 16
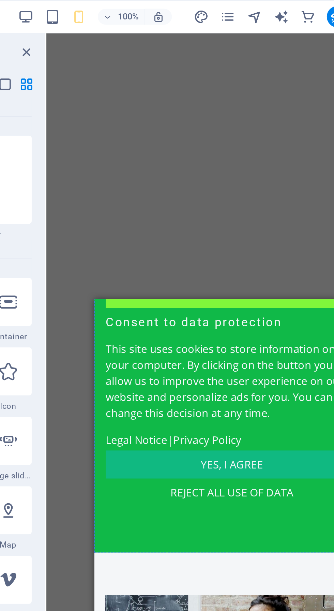
scroll to position [0, 0]
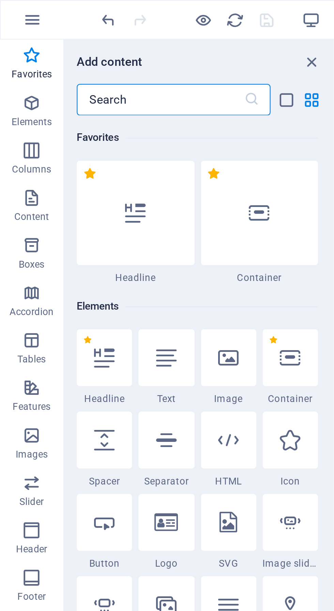
click at [10, 51] on p "Elements" at bounding box center [13, 52] width 17 height 5
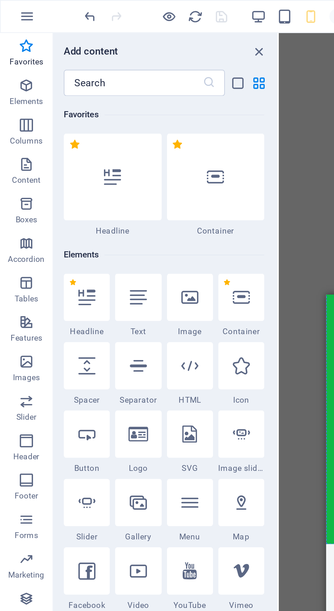
click at [105, 191] on div at bounding box center [99, 189] width 24 height 25
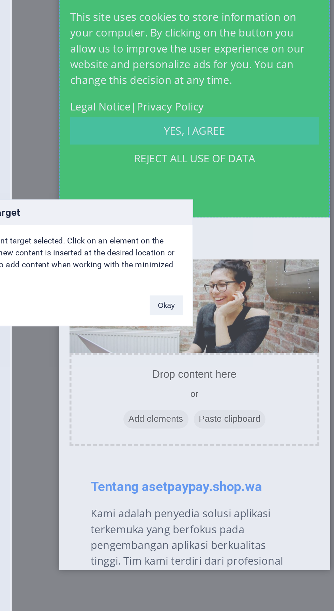
click at [226, 326] on button "Okay" at bounding box center [224, 327] width 17 height 10
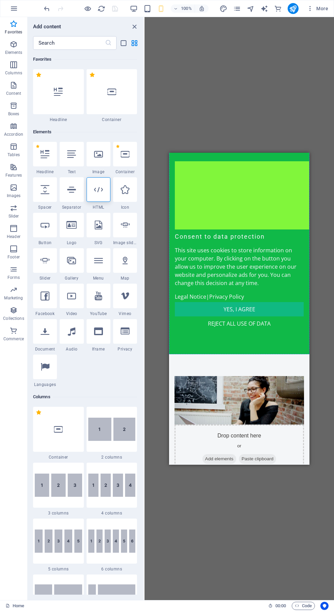
scroll to position [523, 0]
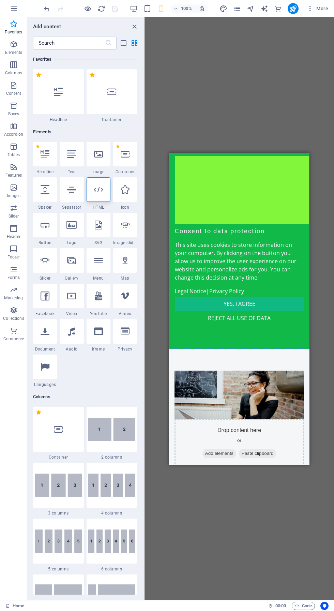
click at [98, 260] on icon at bounding box center [98, 260] width 9 height 9
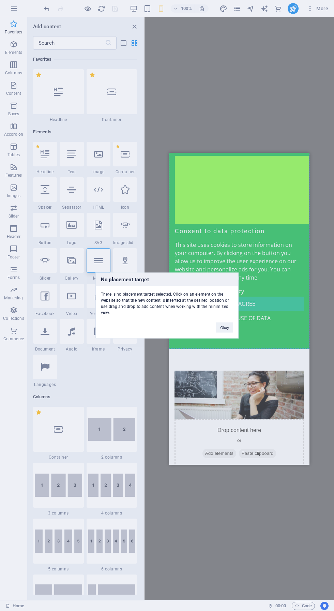
click at [225, 327] on button "Okay" at bounding box center [224, 327] width 17 height 10
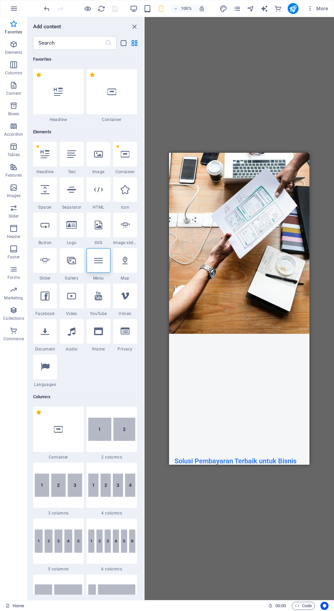
scroll to position [0, 0]
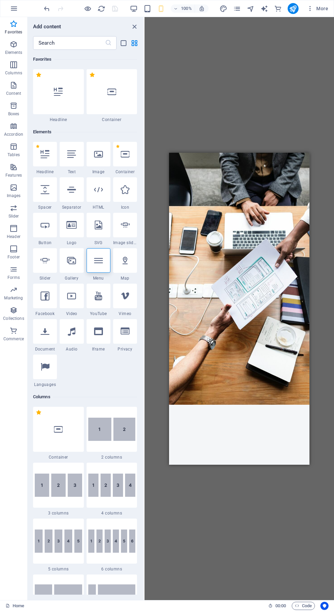
click at [264, 410] on div at bounding box center [239, 444] width 119 height 68
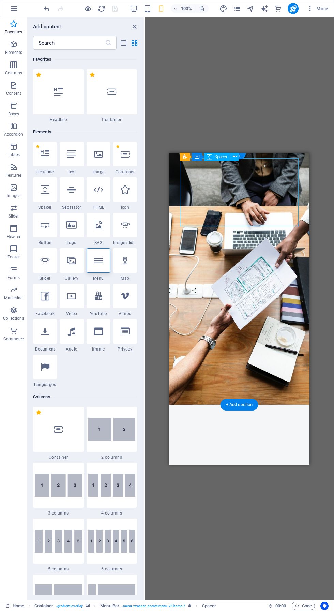
click at [2, 9] on div "100% More" at bounding box center [166, 8] width 333 height 16
click at [22, 9] on button "button" at bounding box center [14, 8] width 16 height 16
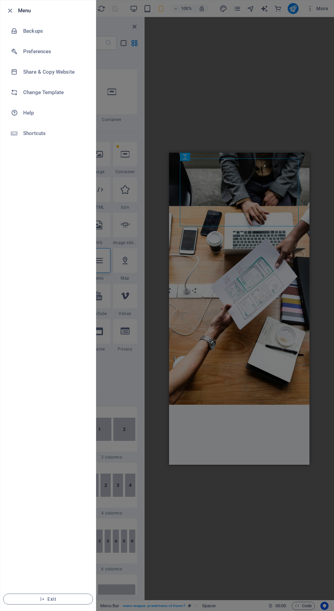
click at [14, 10] on span "button" at bounding box center [10, 11] width 8 height 8
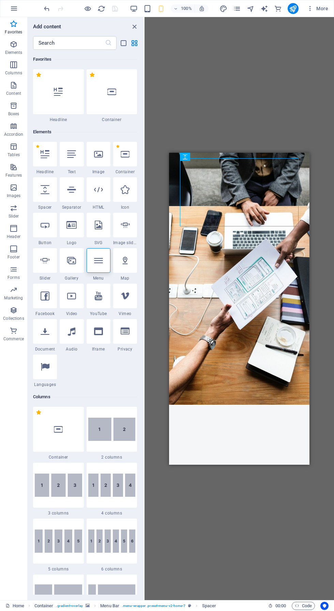
click at [105, 3] on div at bounding box center [81, 8] width 76 height 11
click at [90, 9] on icon "button" at bounding box center [88, 9] width 8 height 8
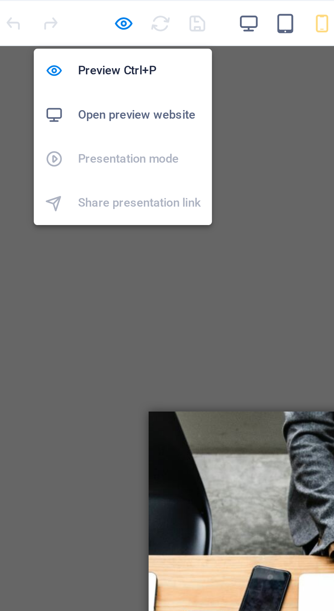
click at [80, 41] on h6 "Open preview website" at bounding box center [94, 43] width 46 height 8
